Goal: Navigation & Orientation: Find specific page/section

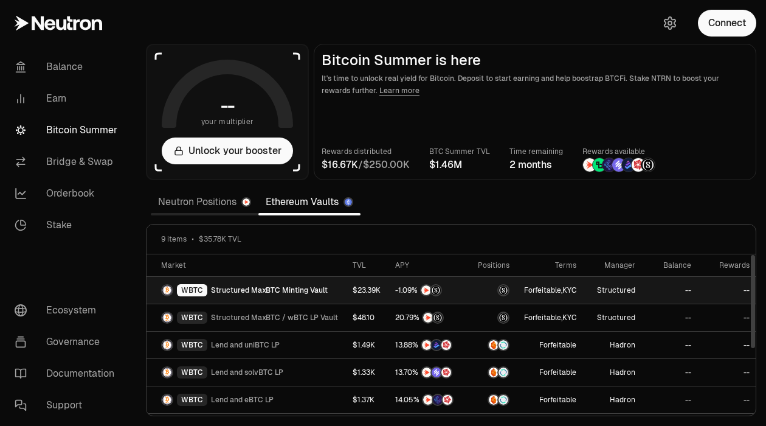
click at [282, 293] on span "Structured MaxBTC Minting Vault" at bounding box center [269, 290] width 117 height 10
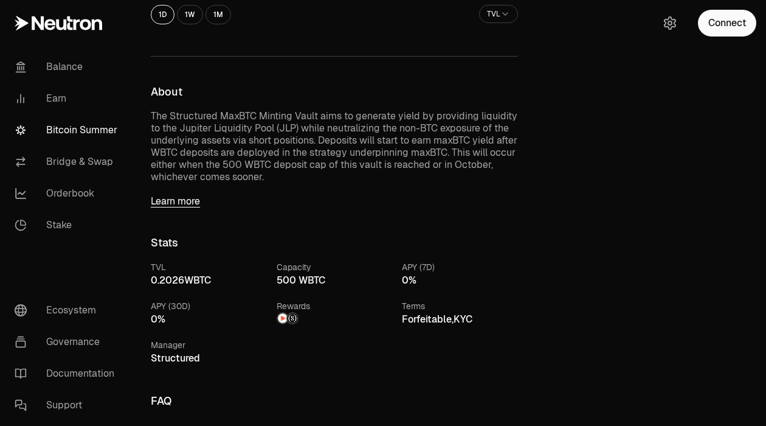
scroll to position [386, 0]
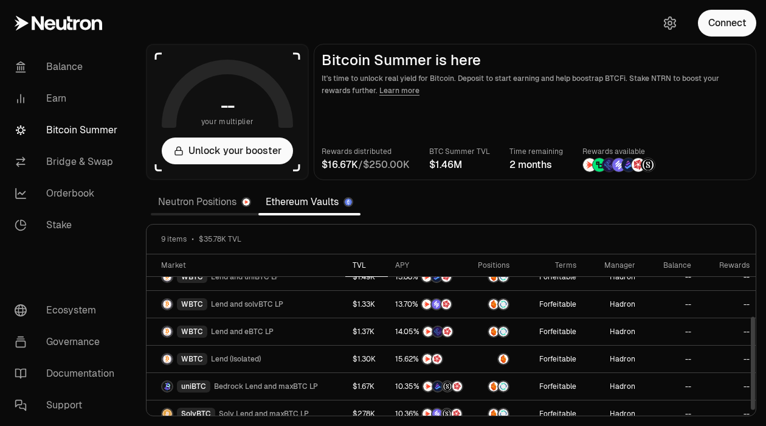
scroll to position [107, 0]
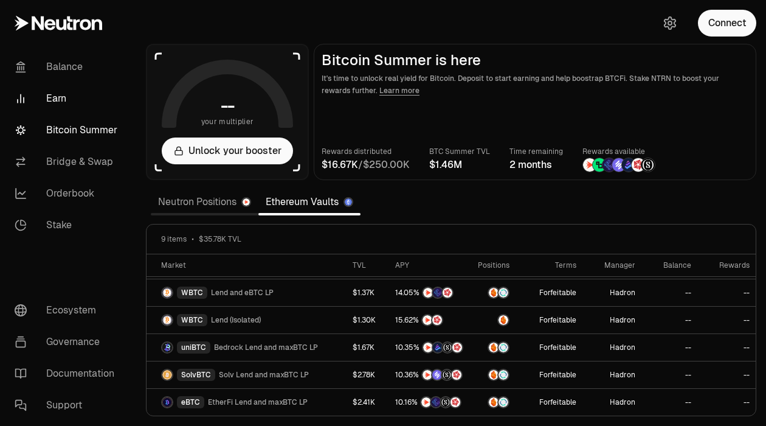
click at [60, 100] on link "Earn" at bounding box center [68, 99] width 127 height 32
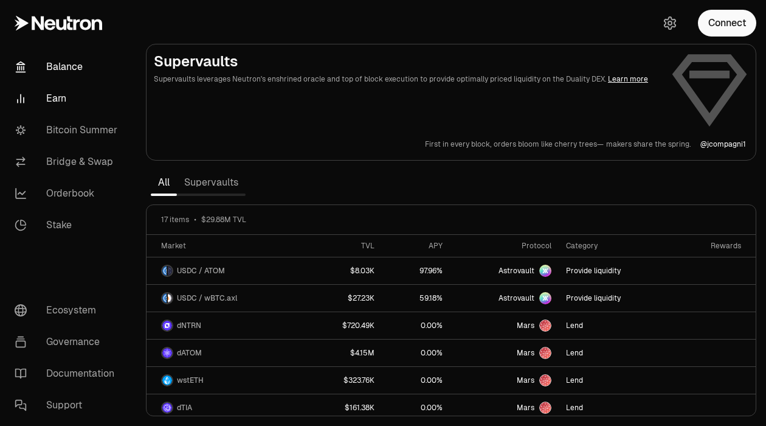
click at [71, 63] on link "Balance" at bounding box center [68, 67] width 127 height 32
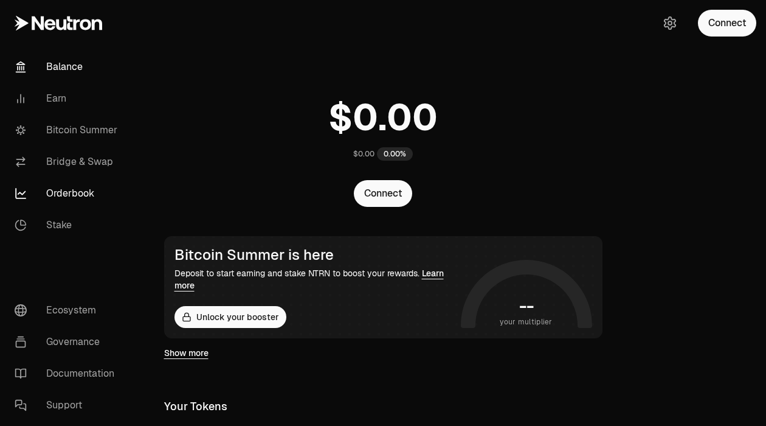
click at [77, 184] on link "Orderbook" at bounding box center [68, 194] width 127 height 32
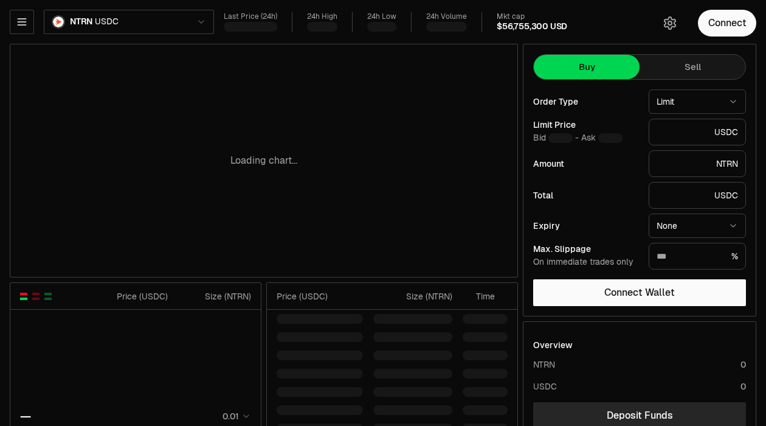
type input "********"
